Goal: Task Accomplishment & Management: Use online tool/utility

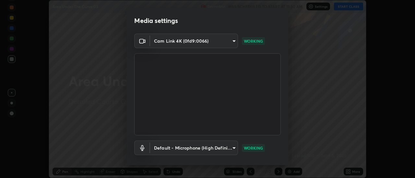
scroll to position [34, 0]
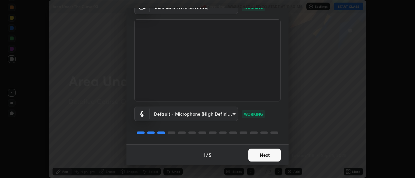
click at [265, 156] on button "Next" at bounding box center [264, 155] width 32 height 13
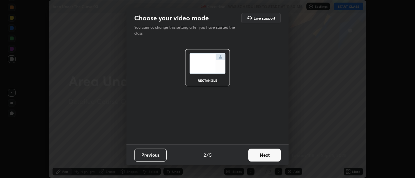
click at [265, 156] on button "Next" at bounding box center [264, 155] width 32 height 13
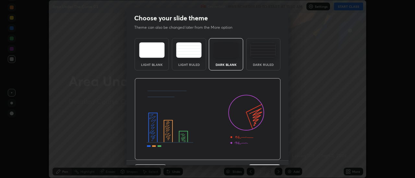
scroll to position [16, 0]
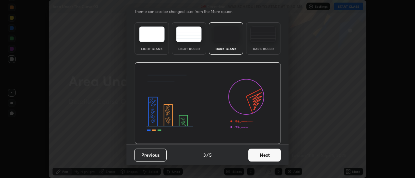
click at [266, 157] on button "Next" at bounding box center [264, 155] width 32 height 13
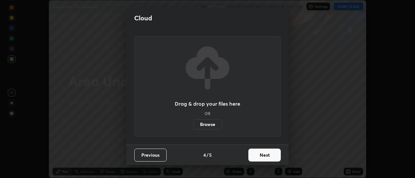
scroll to position [0, 0]
click at [265, 156] on button "Next" at bounding box center [264, 155] width 32 height 13
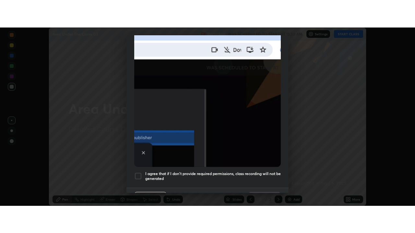
scroll to position [166, 0]
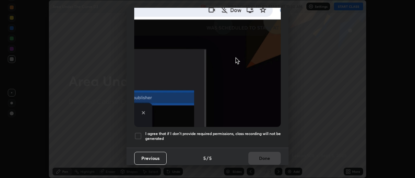
click at [137, 132] on div at bounding box center [138, 136] width 8 height 8
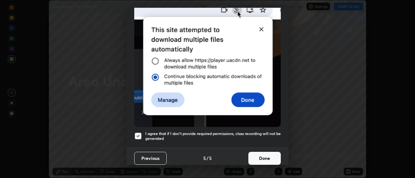
click at [260, 155] on button "Done" at bounding box center [264, 158] width 32 height 13
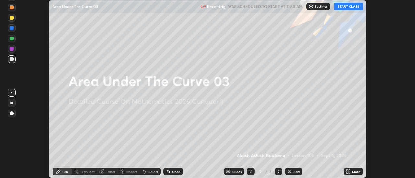
click at [345, 7] on button "START CLASS" at bounding box center [348, 7] width 29 height 8
click at [349, 171] on icon at bounding box center [350, 171] width 2 height 2
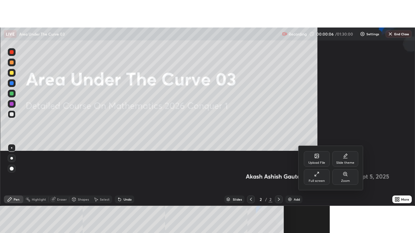
scroll to position [233, 415]
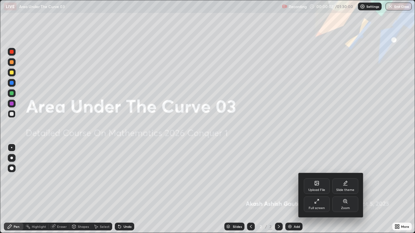
click at [300, 134] on div at bounding box center [207, 116] width 415 height 233
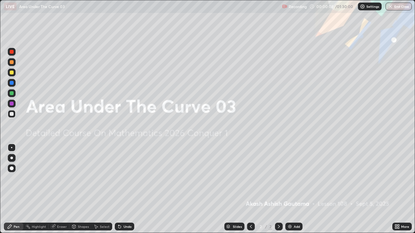
click at [294, 178] on div "Add" at bounding box center [296, 226] width 6 height 3
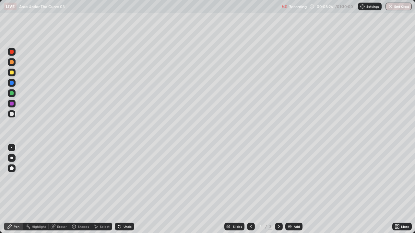
click at [12, 158] on div at bounding box center [11, 158] width 3 height 3
click at [119, 178] on icon at bounding box center [119, 227] width 3 height 3
click at [120, 178] on icon at bounding box center [119, 226] width 5 height 5
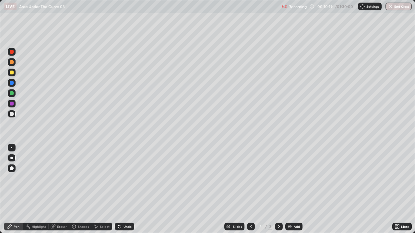
click at [119, 178] on icon at bounding box center [119, 227] width 3 height 3
click at [59, 178] on div "Eraser" at bounding box center [62, 226] width 10 height 3
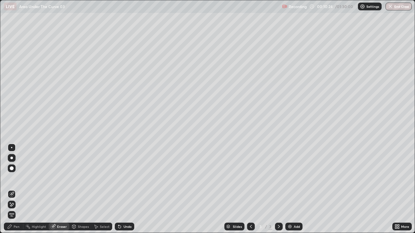
click at [16, 178] on div "Pen" at bounding box center [17, 226] width 6 height 3
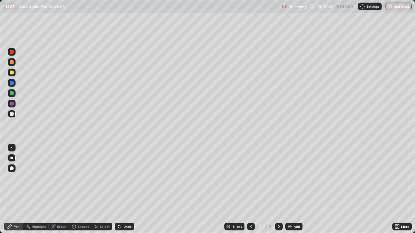
click at [56, 178] on div "Eraser" at bounding box center [59, 227] width 21 height 8
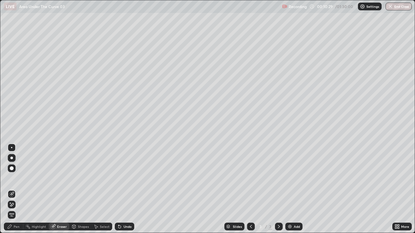
click at [17, 178] on div "Pen" at bounding box center [17, 226] width 6 height 3
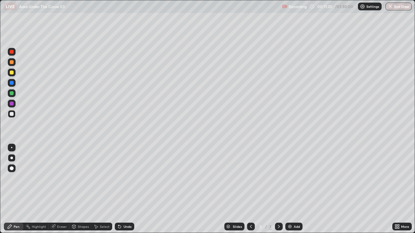
click at [13, 73] on div at bounding box center [12, 73] width 4 height 4
click at [13, 116] on div at bounding box center [12, 114] width 4 height 4
click at [121, 178] on icon at bounding box center [119, 226] width 5 height 5
click at [121, 178] on div "Undo" at bounding box center [124, 227] width 19 height 8
click at [128, 178] on div "Undo" at bounding box center [124, 227] width 19 height 8
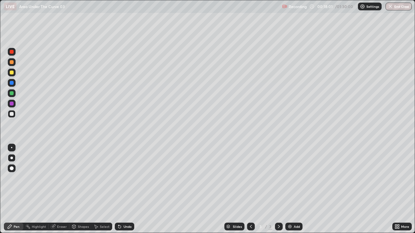
click at [299, 178] on div "Add" at bounding box center [296, 226] width 6 height 3
click at [56, 178] on div "Eraser" at bounding box center [59, 227] width 21 height 8
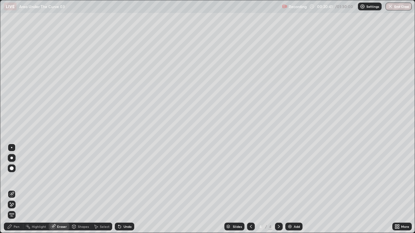
click at [16, 178] on div "Pen" at bounding box center [17, 226] width 6 height 3
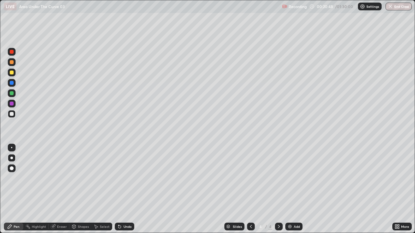
click at [63, 178] on div "Eraser" at bounding box center [62, 226] width 10 height 3
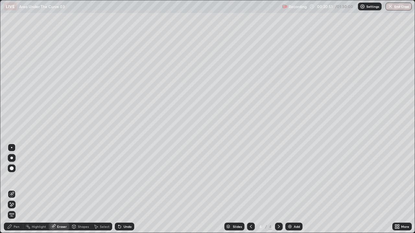
click at [14, 178] on div "Pen" at bounding box center [17, 226] width 6 height 3
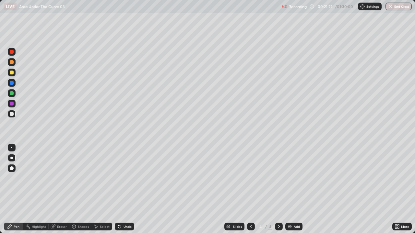
click at [119, 178] on icon at bounding box center [119, 226] width 5 height 5
click at [118, 178] on icon at bounding box center [119, 227] width 3 height 3
click at [59, 178] on div "Eraser" at bounding box center [62, 226] width 10 height 3
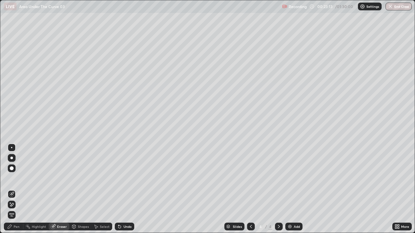
click at [14, 178] on div "Pen" at bounding box center [17, 226] width 6 height 3
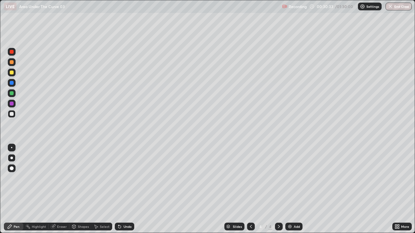
click at [296, 178] on div "Add" at bounding box center [296, 226] width 6 height 3
click at [121, 178] on div "Undo" at bounding box center [124, 227] width 19 height 8
click at [60, 178] on div "Eraser" at bounding box center [62, 226] width 10 height 3
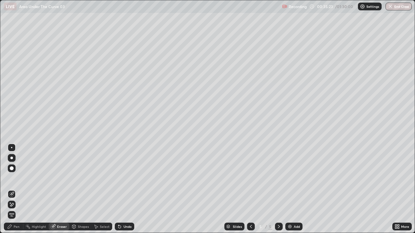
click at [15, 178] on div "Pen" at bounding box center [17, 226] width 6 height 3
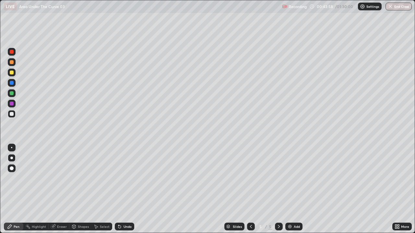
click at [297, 178] on div "Add" at bounding box center [296, 226] width 6 height 3
click at [249, 178] on icon at bounding box center [250, 226] width 5 height 5
click at [278, 178] on icon at bounding box center [279, 226] width 2 height 3
click at [250, 178] on icon at bounding box center [250, 226] width 5 height 5
click at [278, 178] on icon at bounding box center [279, 226] width 2 height 3
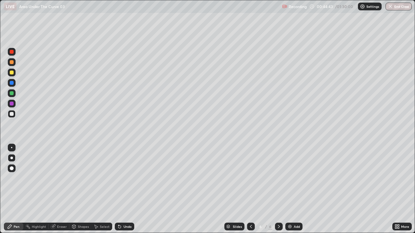
click at [251, 178] on icon at bounding box center [250, 226] width 5 height 5
click at [278, 178] on icon at bounding box center [279, 226] width 2 height 3
click at [126, 178] on div "Undo" at bounding box center [127, 226] width 8 height 3
click at [120, 178] on icon at bounding box center [119, 226] width 5 height 5
click at [118, 178] on icon at bounding box center [119, 227] width 3 height 3
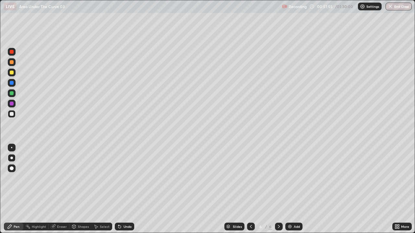
click at [118, 178] on icon at bounding box center [119, 227] width 3 height 3
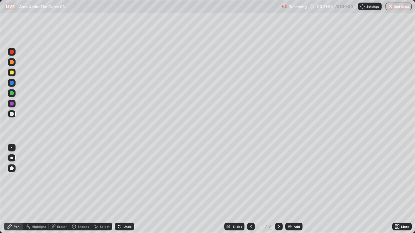
click at [119, 178] on icon at bounding box center [119, 227] width 3 height 3
click at [120, 178] on icon at bounding box center [119, 226] width 5 height 5
click at [119, 178] on icon at bounding box center [119, 227] width 3 height 3
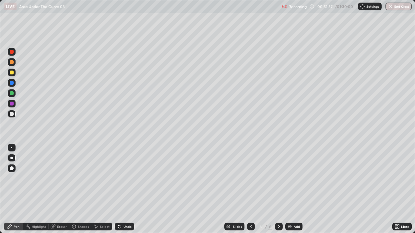
click at [119, 178] on icon at bounding box center [119, 227] width 3 height 3
click at [123, 178] on div "Undo" at bounding box center [127, 226] width 8 height 3
click at [104, 178] on div "Select" at bounding box center [105, 226] width 10 height 3
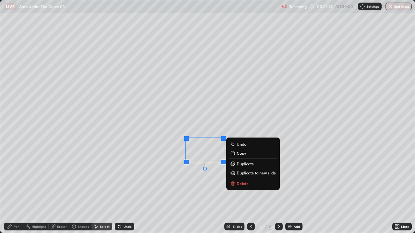
click at [237, 178] on p "Delete" at bounding box center [242, 183] width 12 height 5
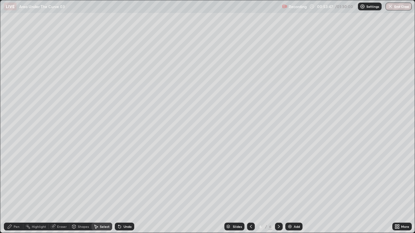
click at [296, 178] on div "Add" at bounding box center [296, 226] width 6 height 3
click at [17, 178] on div "Pen" at bounding box center [17, 226] width 6 height 3
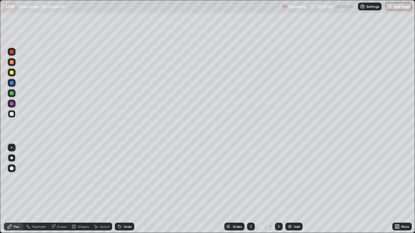
click at [118, 178] on icon at bounding box center [118, 225] width 1 height 1
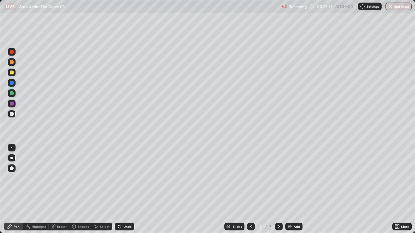
click at [118, 178] on icon at bounding box center [118, 225] width 1 height 1
click at [118, 178] on icon at bounding box center [119, 227] width 3 height 3
click at [118, 178] on icon at bounding box center [118, 225] width 1 height 1
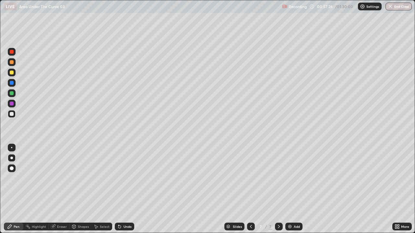
click at [118, 178] on icon at bounding box center [118, 225] width 1 height 1
click at [115, 178] on div "Undo" at bounding box center [124, 227] width 19 height 8
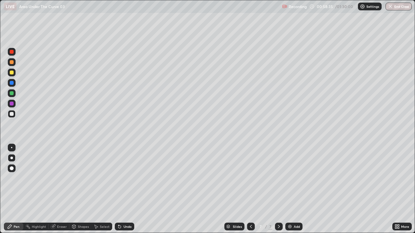
click at [126, 178] on div "Undo" at bounding box center [127, 226] width 8 height 3
click at [125, 178] on div "Undo" at bounding box center [127, 226] width 8 height 3
click at [63, 178] on div "Eraser" at bounding box center [62, 226] width 10 height 3
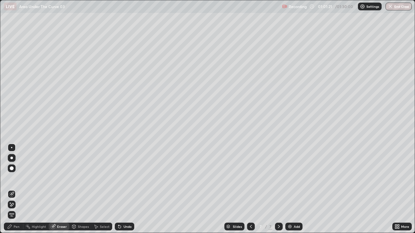
click at [18, 178] on div "Pen" at bounding box center [17, 226] width 6 height 3
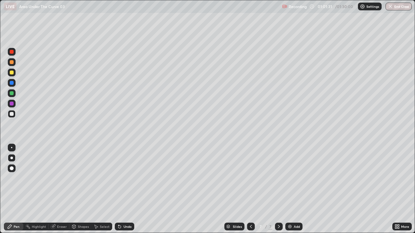
click at [18, 178] on div "Pen" at bounding box center [17, 226] width 6 height 3
click at [126, 178] on div "Undo" at bounding box center [127, 226] width 8 height 3
click at [97, 178] on icon at bounding box center [95, 226] width 5 height 5
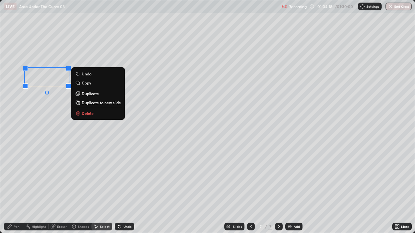
click at [84, 113] on p "Delete" at bounding box center [88, 113] width 12 height 5
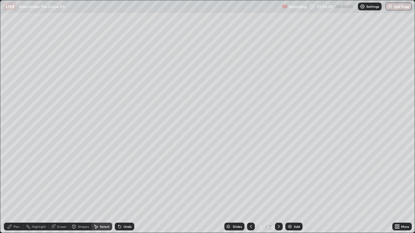
click at [403, 7] on button "End Class" at bounding box center [398, 7] width 26 height 8
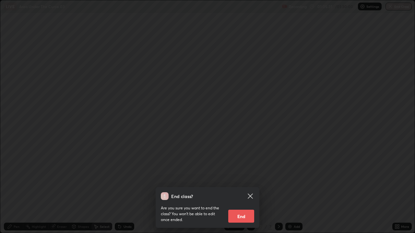
click at [244, 178] on button "End" at bounding box center [241, 216] width 26 height 13
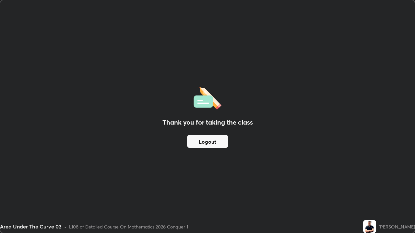
click at [212, 140] on button "Logout" at bounding box center [207, 141] width 41 height 13
